Goal: Complete application form

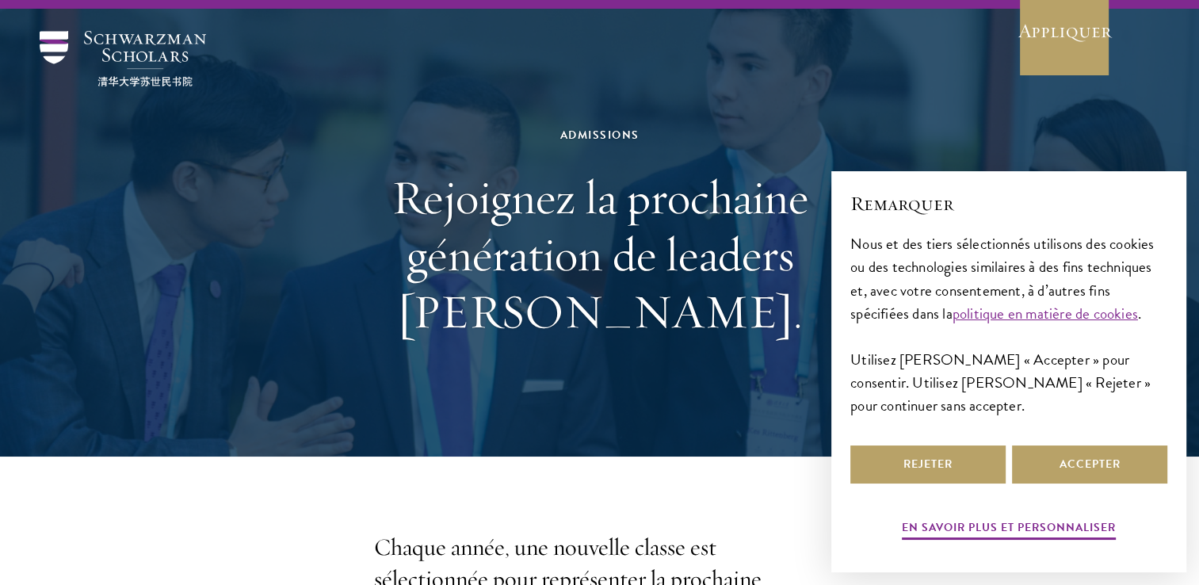
scroll to position [38, 0]
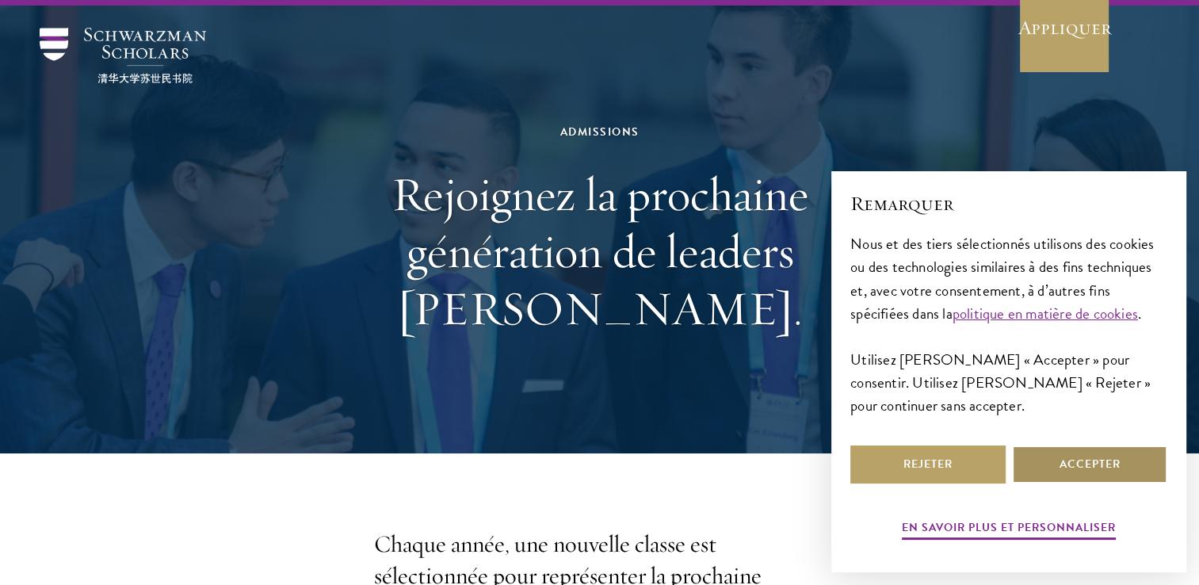
click at [1056, 456] on button "Accepter" at bounding box center [1089, 464] width 155 height 38
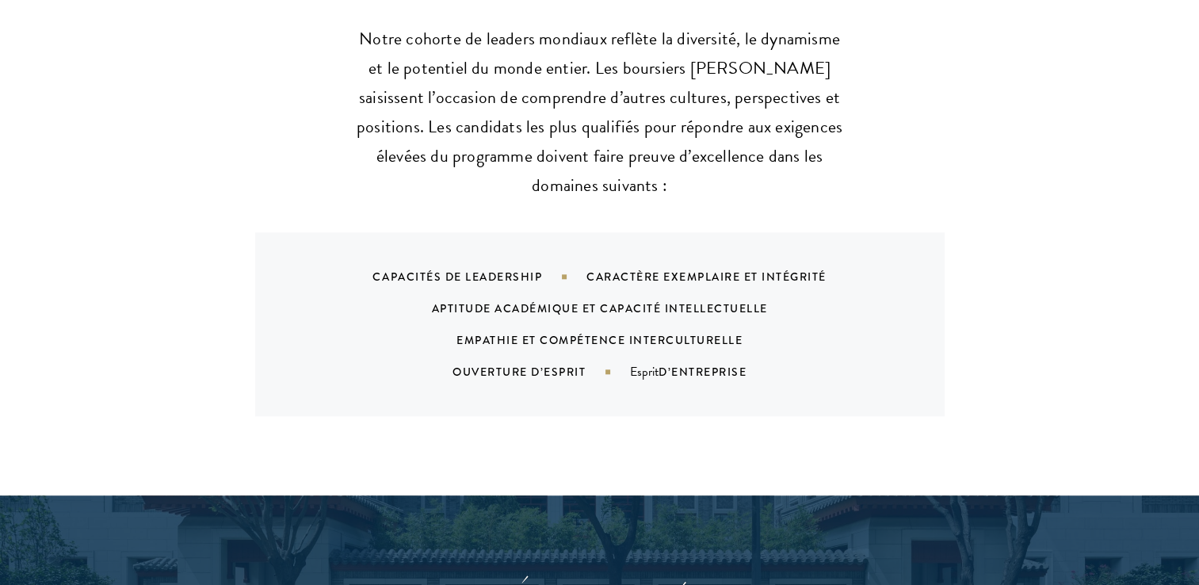
scroll to position [1670, 0]
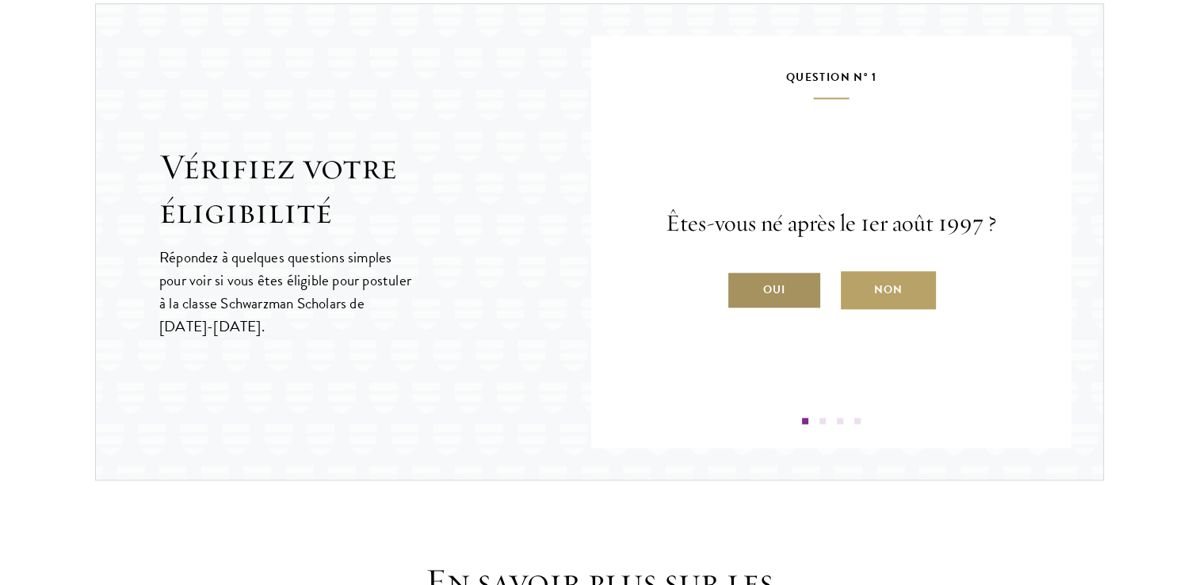
click at [789, 288] on label "Oui" at bounding box center [774, 290] width 95 height 38
click at [741, 287] on input "Oui" at bounding box center [734, 280] width 14 height 14
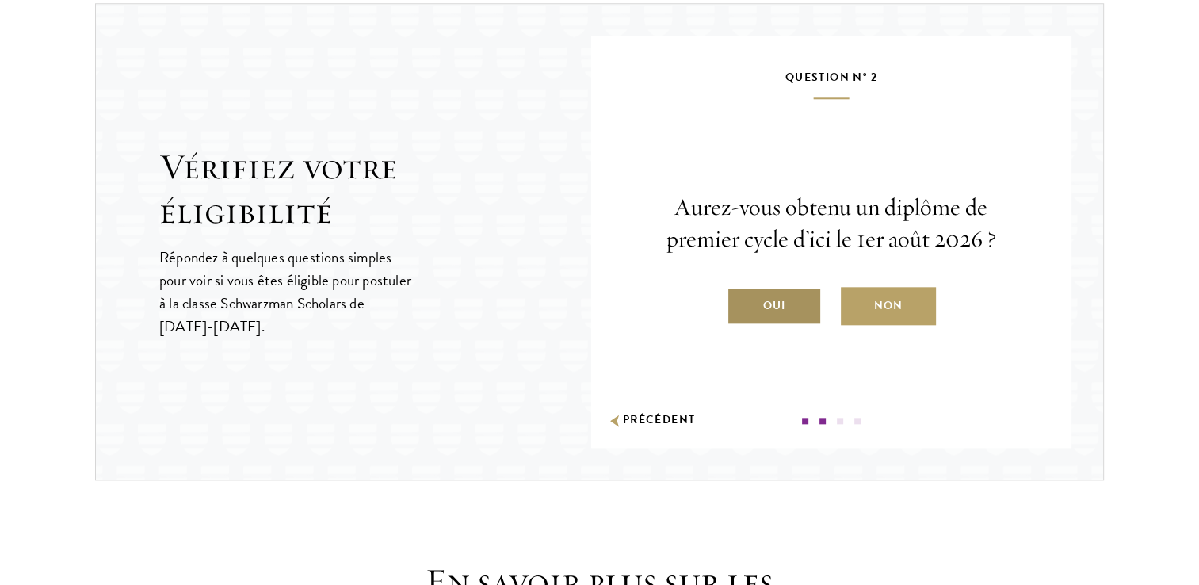
click at [786, 296] on label "Oui" at bounding box center [774, 306] width 95 height 38
click at [741, 296] on input "Oui" at bounding box center [734, 295] width 14 height 14
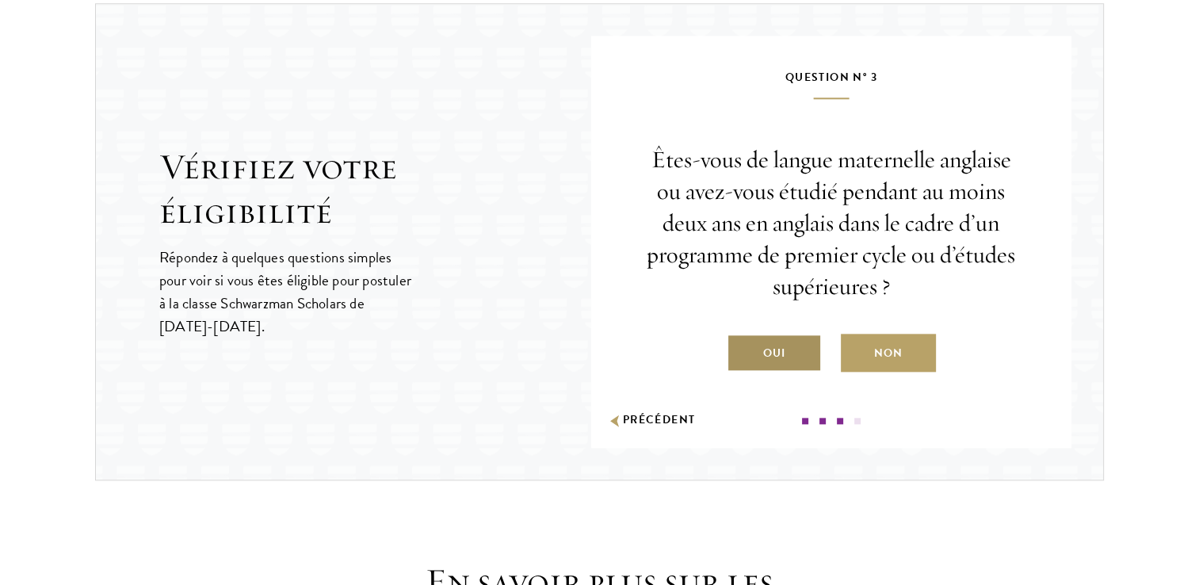
click at [759, 344] on label "Oui" at bounding box center [774, 353] width 95 height 38
click at [741, 344] on input "Oui" at bounding box center [734, 343] width 14 height 14
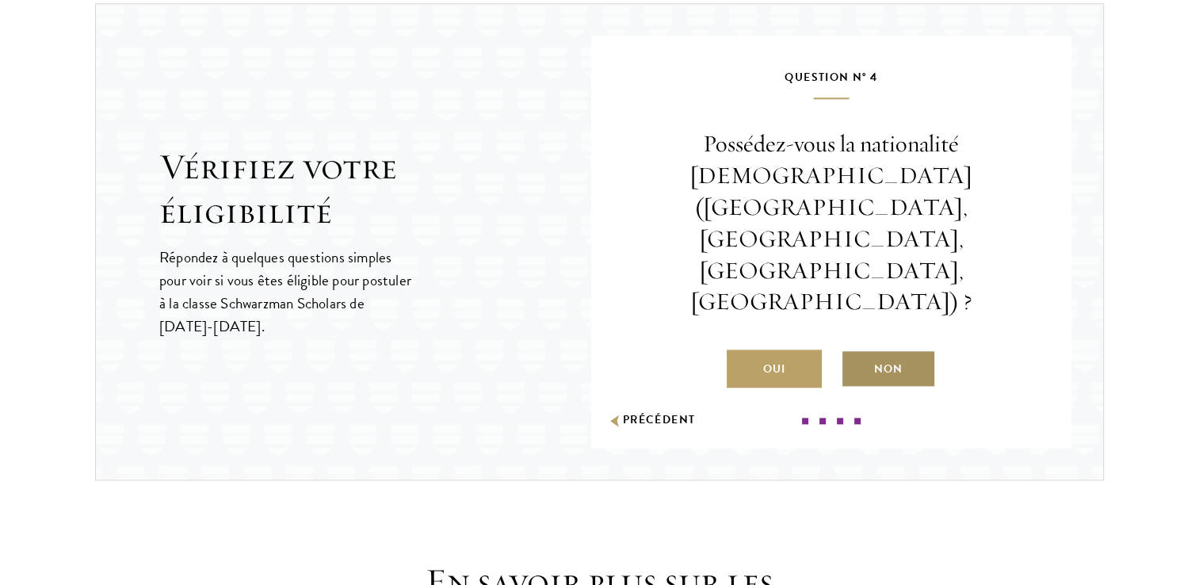
click at [917, 349] on label "Non" at bounding box center [888, 368] width 95 height 38
click at [855, 352] on input "Non" at bounding box center [848, 359] width 14 height 14
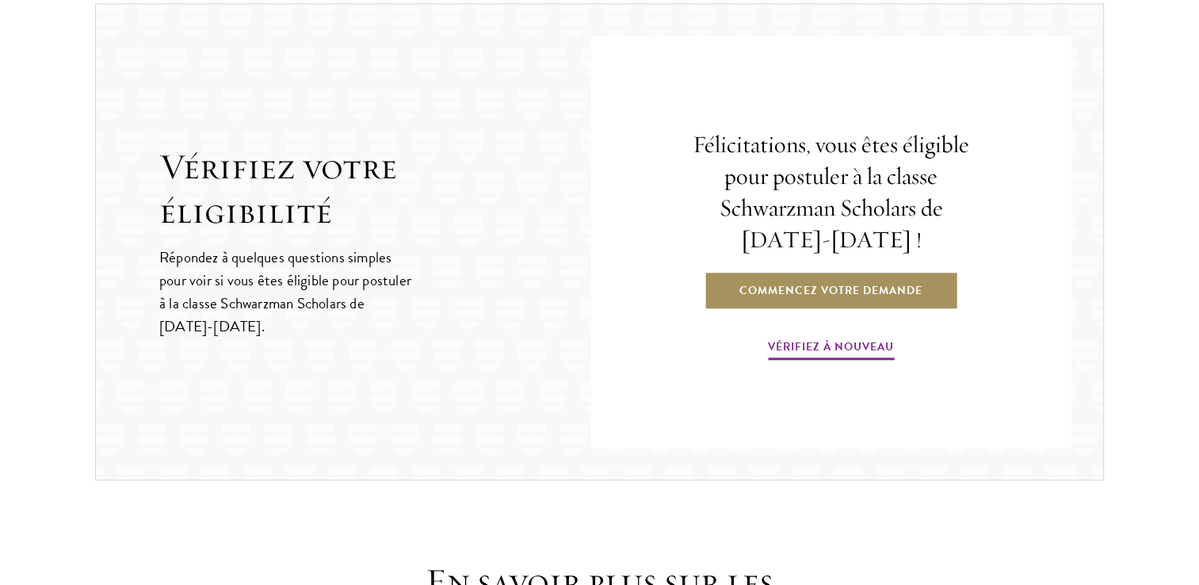
click at [834, 293] on link "Commencez votre demande" at bounding box center [831, 290] width 254 height 38
